Goal: Use online tool/utility: Utilize a website feature to perform a specific function

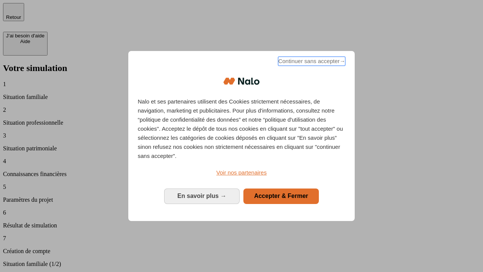
click at [311, 62] on span "Continuer sans accepter →" at bounding box center [311, 61] width 67 height 9
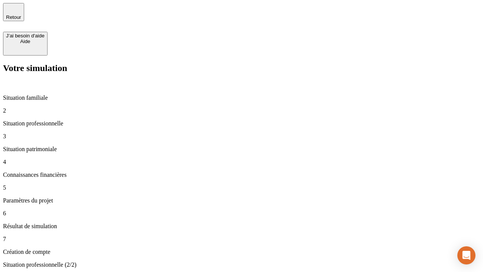
type input "30 000"
type input "40 000"
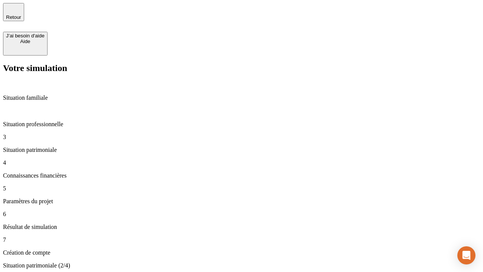
type input "1 100"
type input "20"
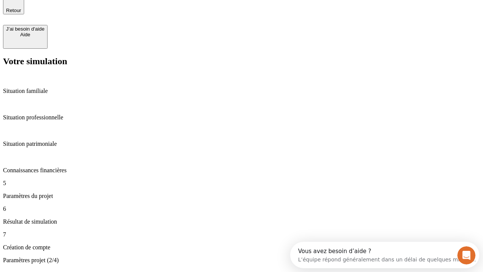
type input "40"
type input "62"
type input "50 000"
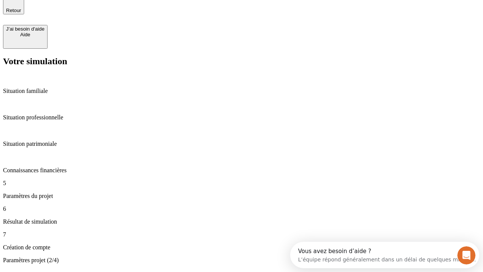
type input "640"
